Goal: Complete application form

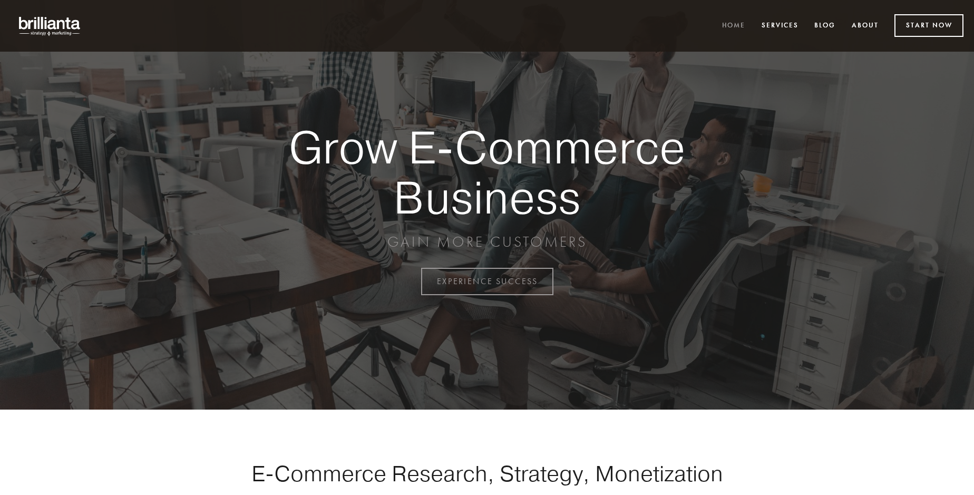
scroll to position [2763, 0]
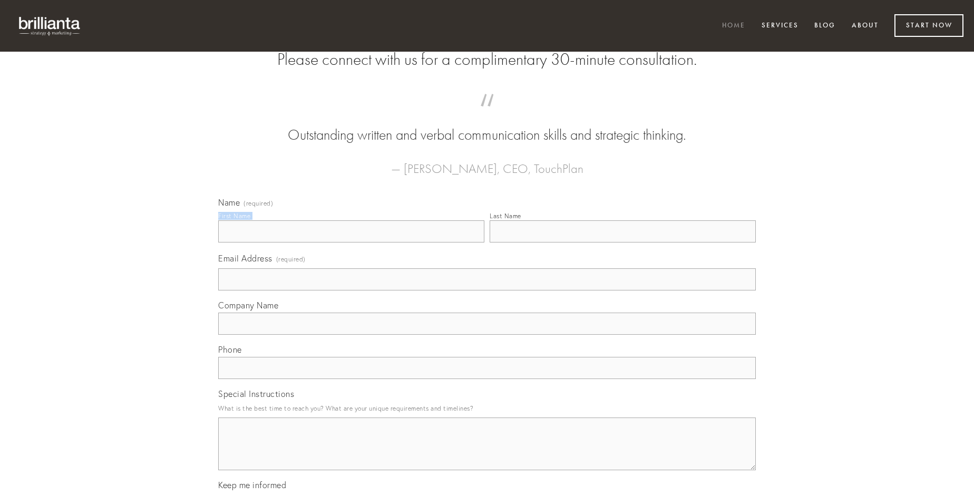
type input "[PERSON_NAME] PhD"
click at [623, 242] on input "Last Name" at bounding box center [623, 231] width 266 height 22
type input "[PERSON_NAME] PhD"
click at [487, 290] on input "Email Address (required)" at bounding box center [487, 279] width 538 height 22
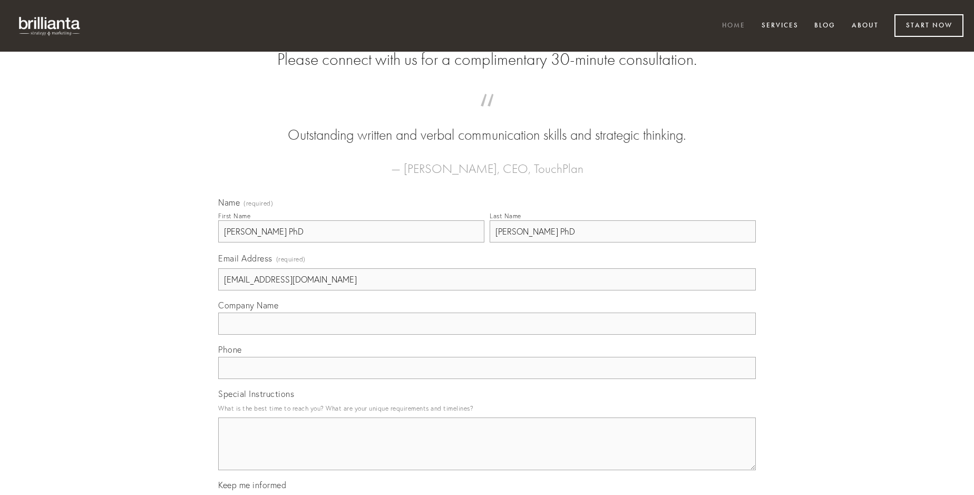
type input "[EMAIL_ADDRESS][DOMAIN_NAME]"
click at [487, 335] on input "Company Name" at bounding box center [487, 324] width 538 height 22
type input "consectetur"
click at [487, 379] on input "text" at bounding box center [487, 368] width 538 height 22
click at [487, 453] on textarea "Special Instructions" at bounding box center [487, 443] width 538 height 53
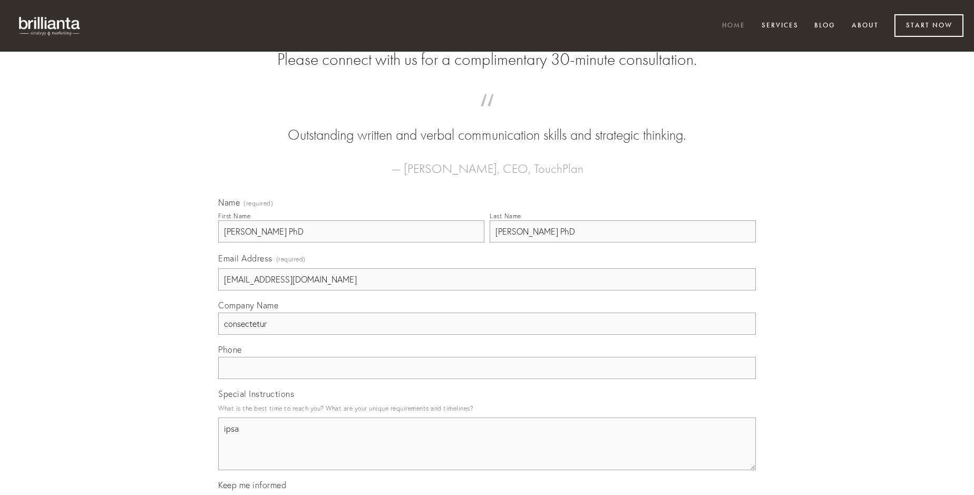
type textarea "ipsa"
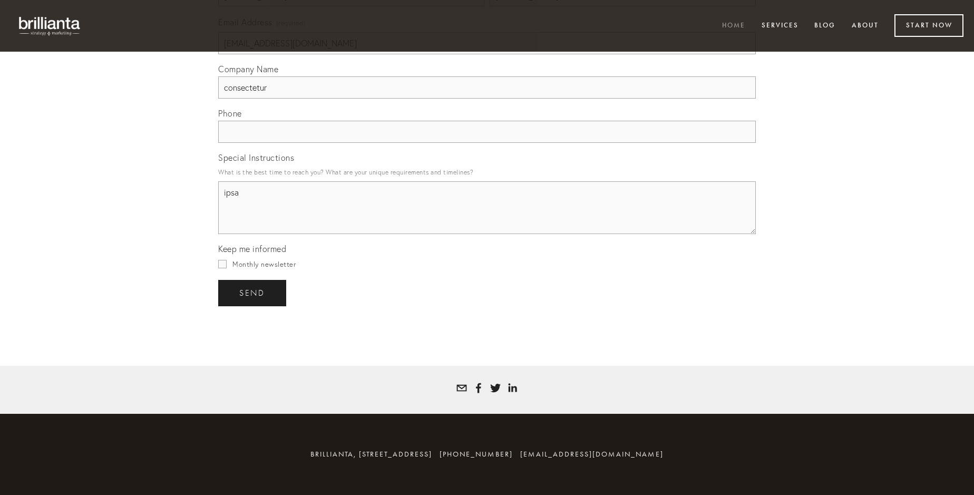
click at [253, 293] on span "send" at bounding box center [252, 292] width 26 height 9
